Goal: Check status

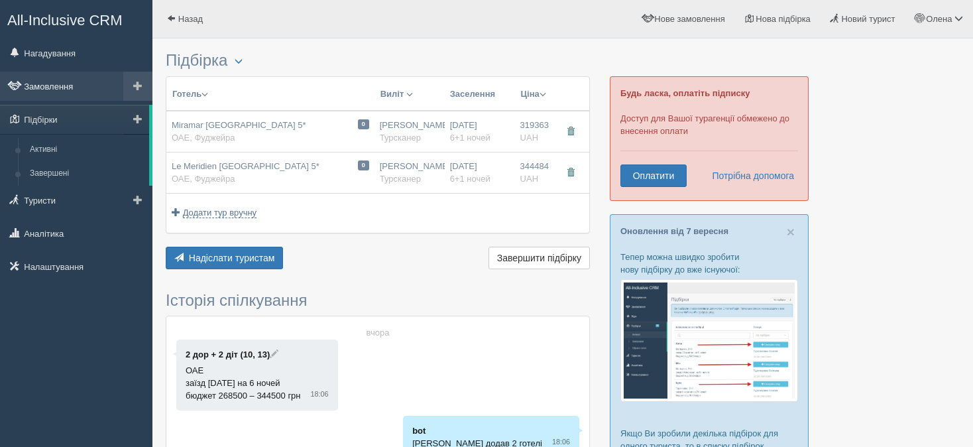
click at [62, 81] on link "Замовлення" at bounding box center [76, 86] width 152 height 29
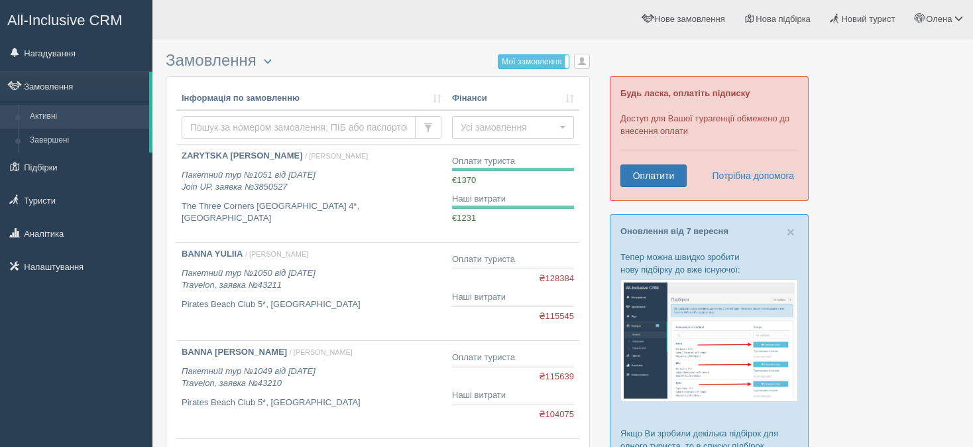
click at [213, 127] on input "text" at bounding box center [299, 127] width 234 height 23
type input "ZAHORULKO"
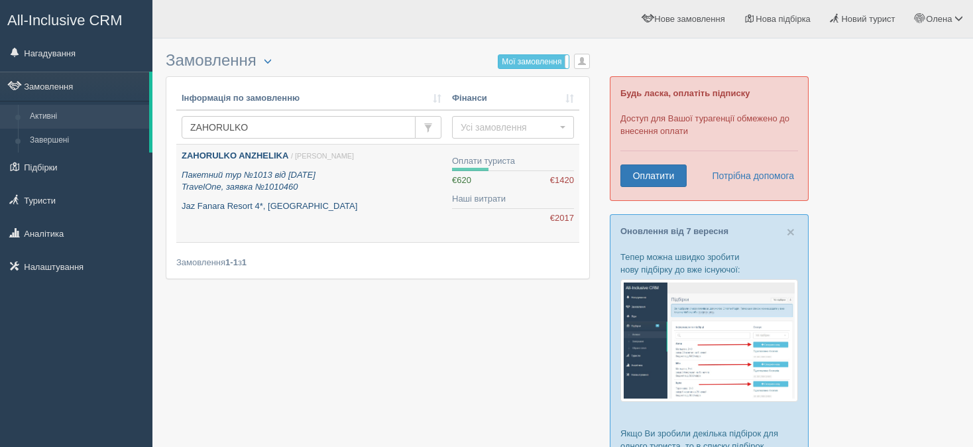
click at [262, 157] on b "ZAHORULKO ANZHELIKA" at bounding box center [235, 156] width 107 height 10
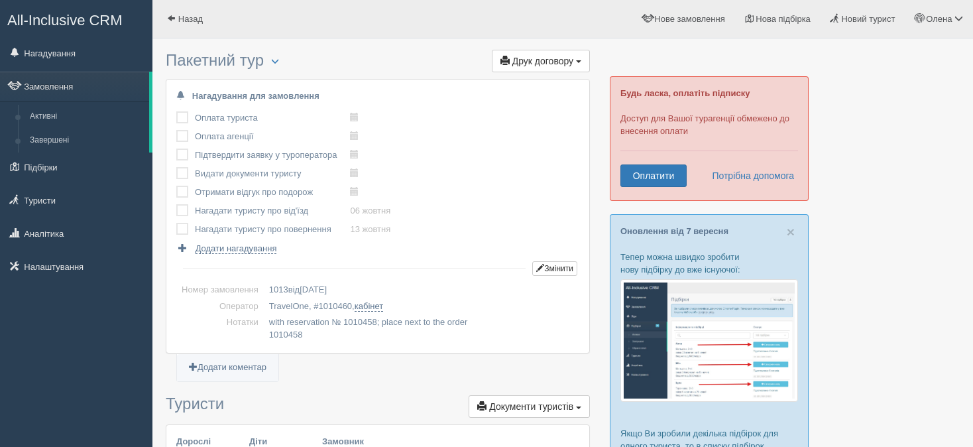
click at [302, 377] on ul "Додати коментар" at bounding box center [378, 373] width 424 height 17
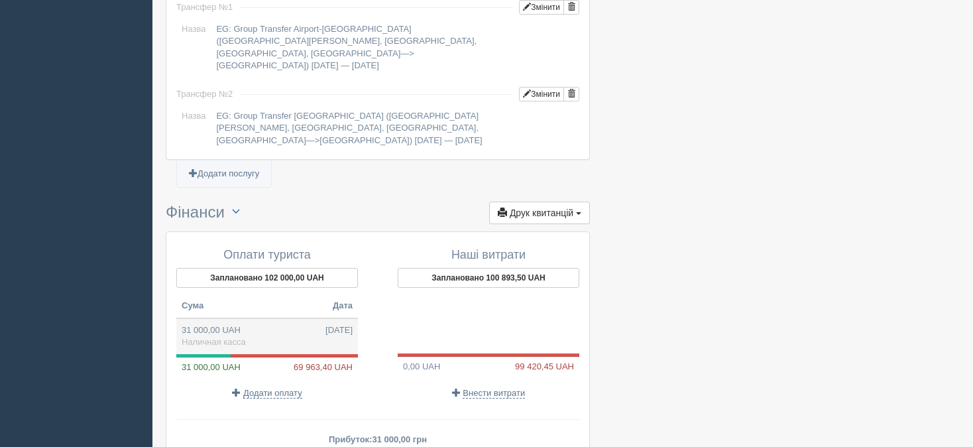
scroll to position [1239, 0]
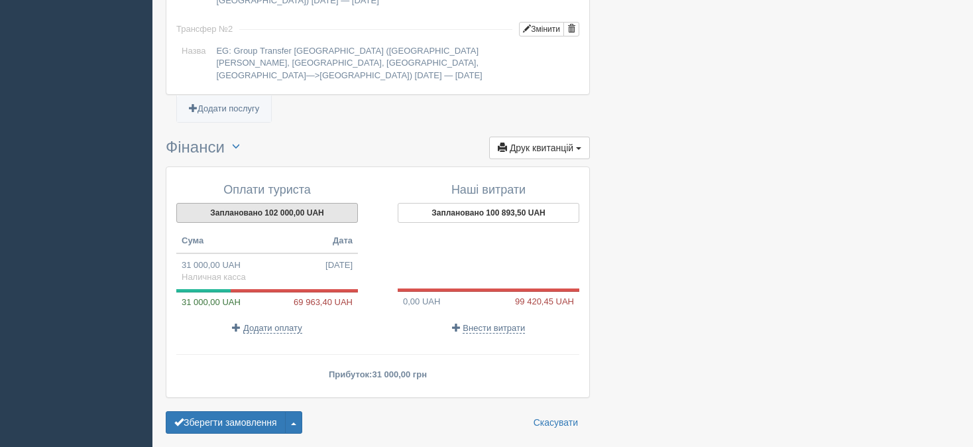
click at [291, 203] on button "Заплановано 102 000,00 UAH" at bounding box center [267, 213] width 182 height 20
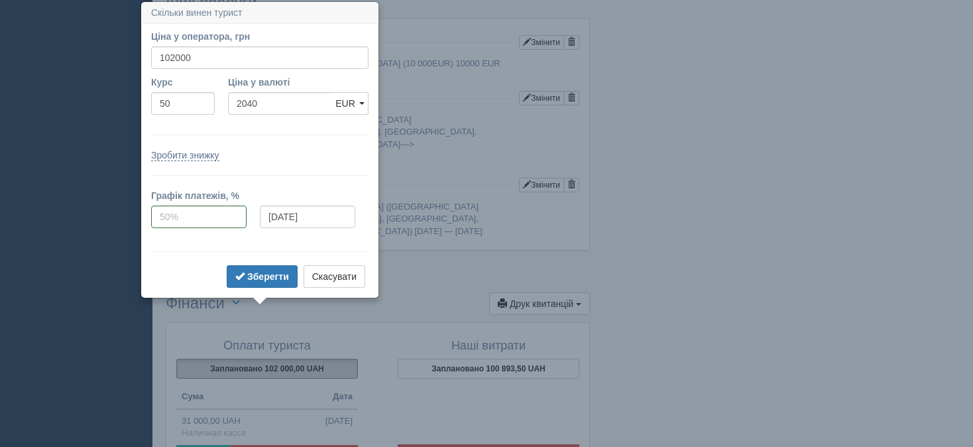
scroll to position [1083, 0]
click at [322, 277] on button "Скасувати" at bounding box center [335, 276] width 62 height 23
